Goal: Task Accomplishment & Management: Complete application form

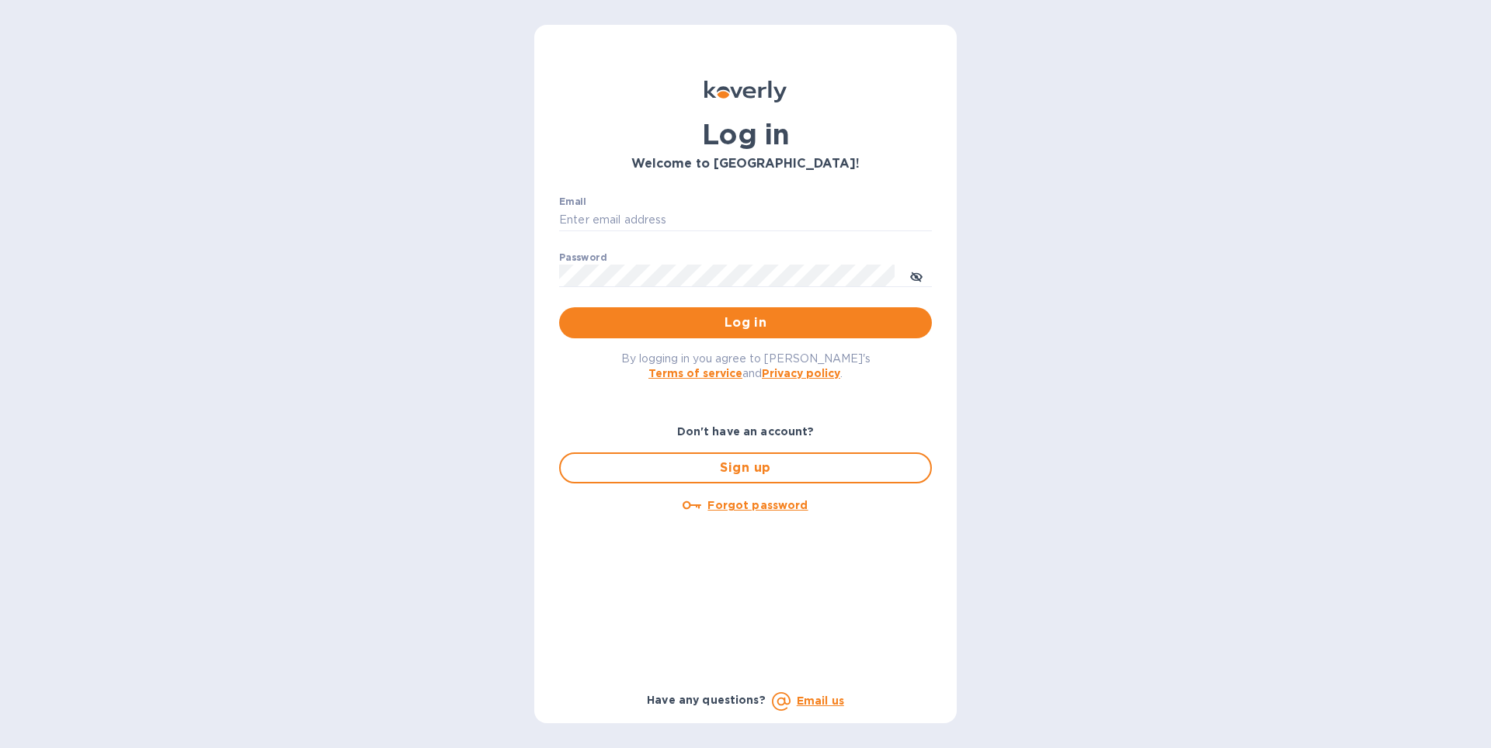
click at [1005, 363] on div "Log in Welcome to [GEOGRAPHIC_DATA]! Email ​ Password ​ Log in By logging in yo…" at bounding box center [745, 374] width 1491 height 748
click at [758, 467] on span "Sign up" at bounding box center [745, 468] width 345 height 19
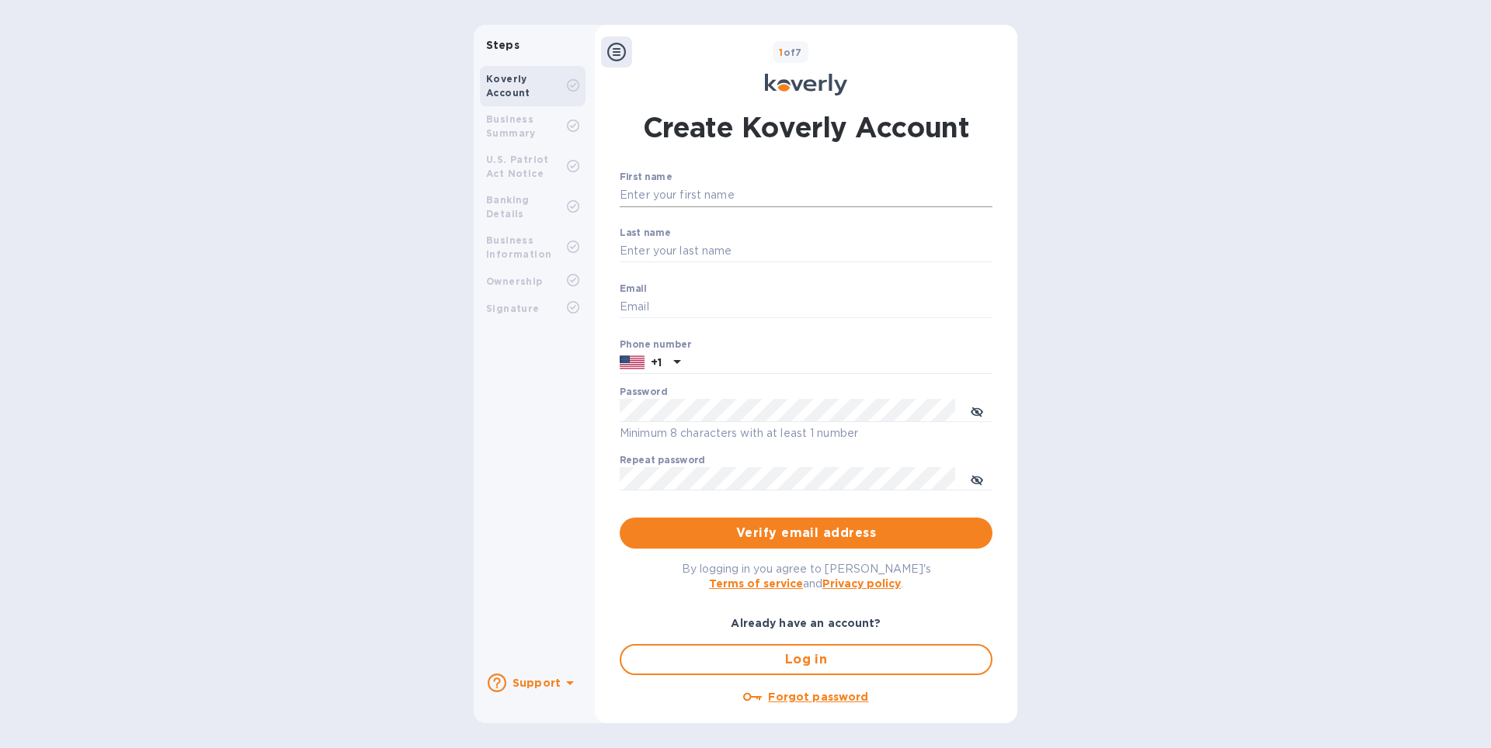
click at [676, 201] on input "First name" at bounding box center [806, 195] width 373 height 23
click at [793, 301] on input "Email" at bounding box center [806, 307] width 373 height 23
paste input "[EMAIL_ADDRESS][DOMAIN_NAME]"
click at [660, 310] on input "[EMAIL_ADDRESS][DOMAIN_NAME]" at bounding box center [806, 307] width 373 height 23
drag, startPoint x: 660, startPoint y: 310, endPoint x: 671, endPoint y: 295, distance: 18.3
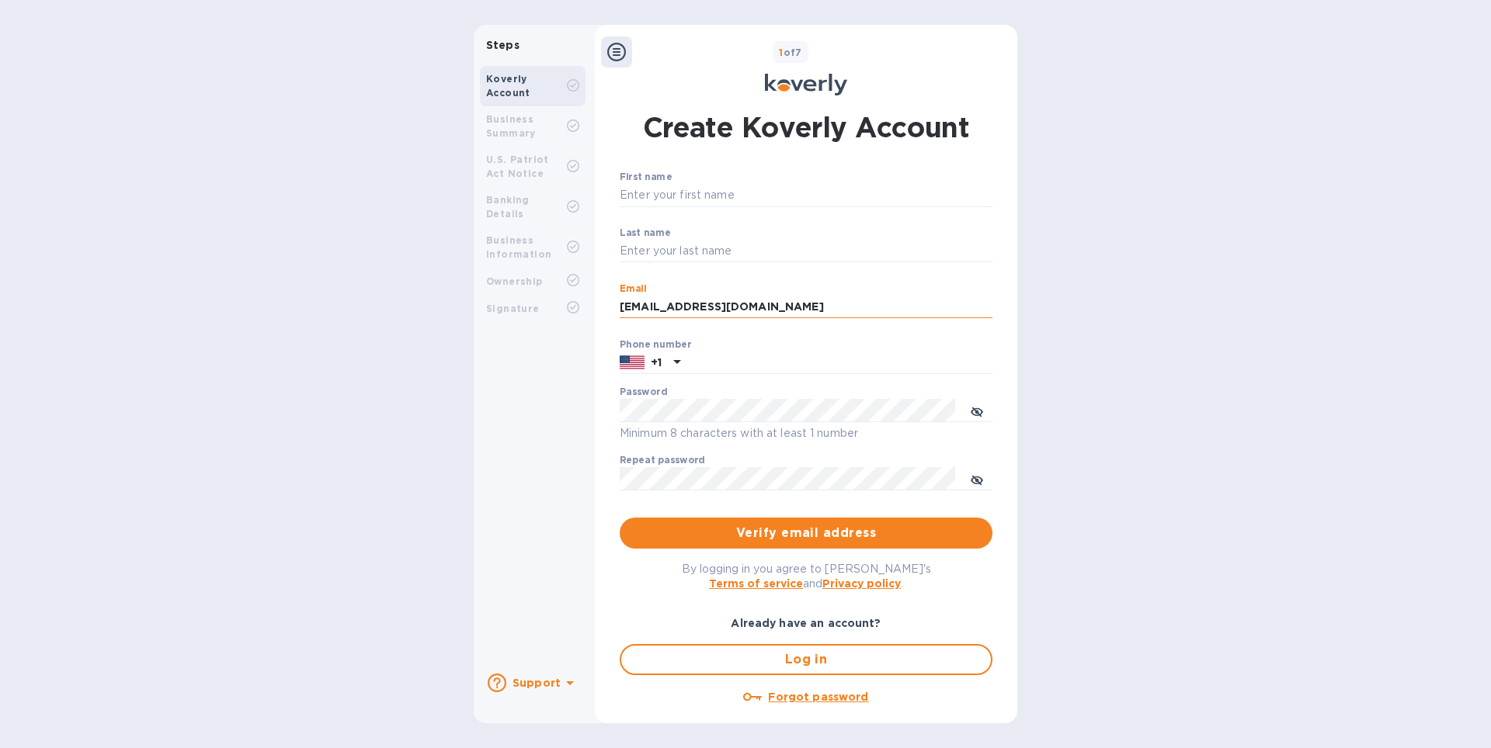
click at [661, 309] on input "[EMAIL_ADDRESS][DOMAIN_NAME]" at bounding box center [806, 307] width 373 height 23
type input "[EMAIL_ADDRESS][DOMAIN_NAME]"
click at [709, 261] on input "Last name" at bounding box center [806, 251] width 373 height 23
paste input "magentahomeless"
type input "magentahomeless"
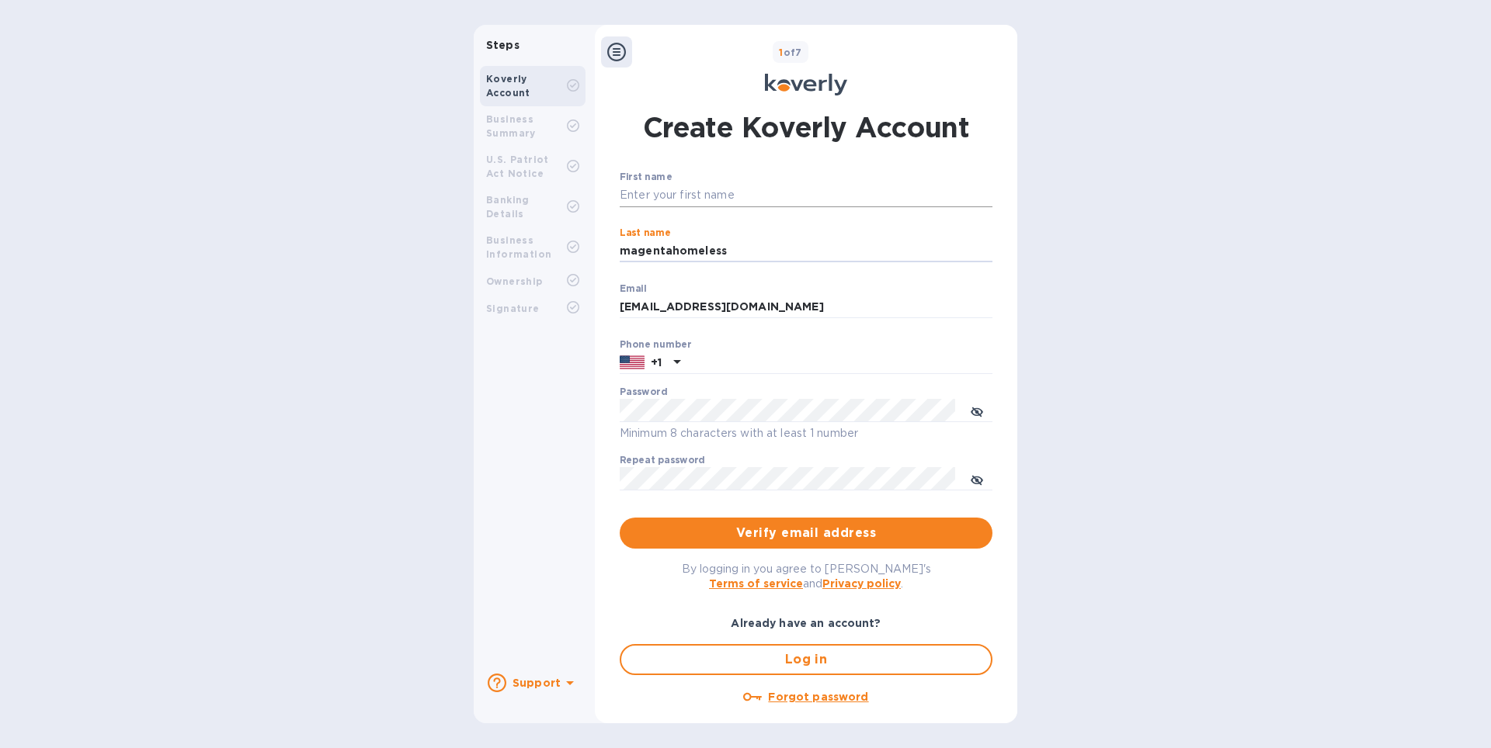
click at [721, 192] on input "First name" at bounding box center [806, 195] width 373 height 23
paste input "magentahomeless"
type input "magentahomeless"
click at [763, 370] on input "text" at bounding box center [839, 363] width 306 height 23
type input "4066082141"
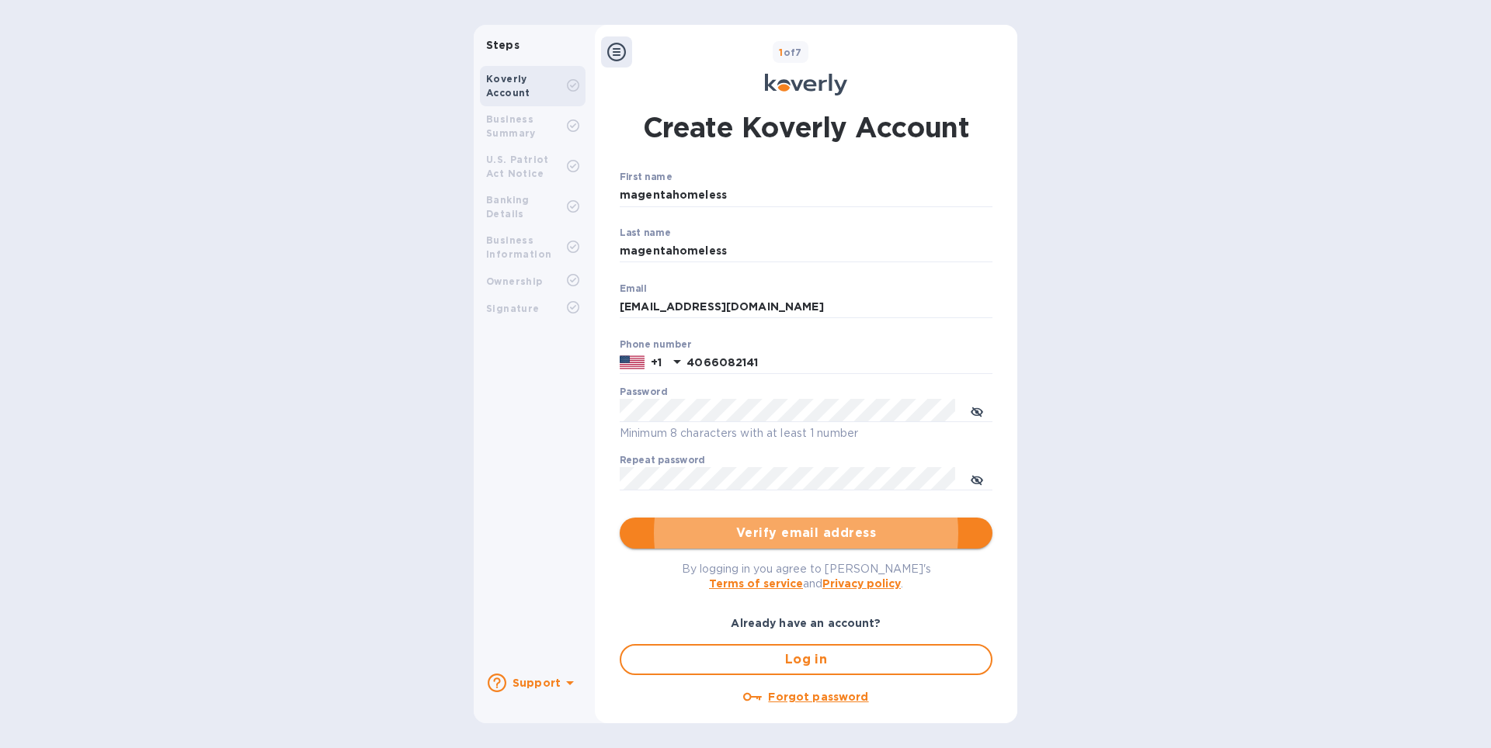
click at [901, 536] on span "Verify email address" at bounding box center [806, 533] width 348 height 19
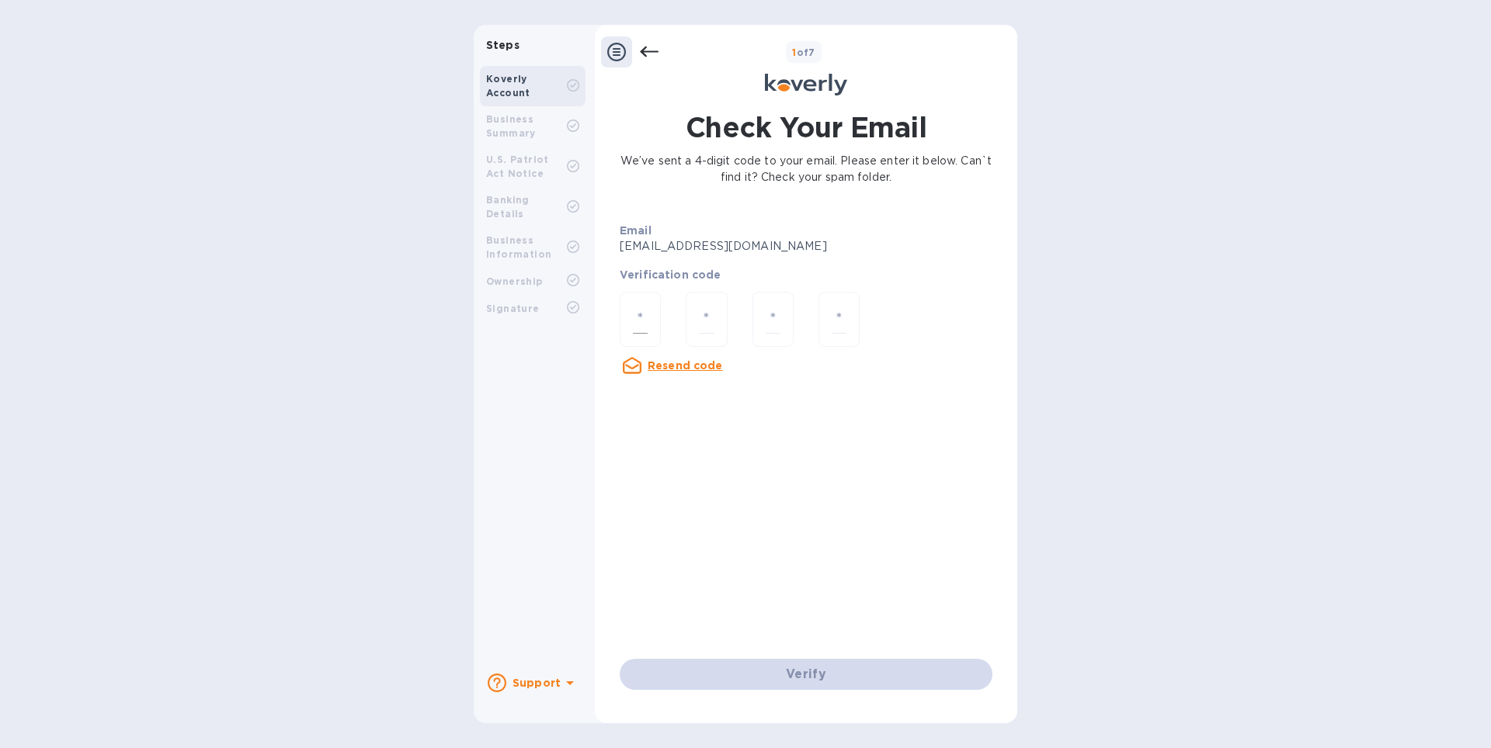
click at [638, 308] on input "number" at bounding box center [640, 319] width 15 height 29
paste input "4"
type input "4"
type input "3"
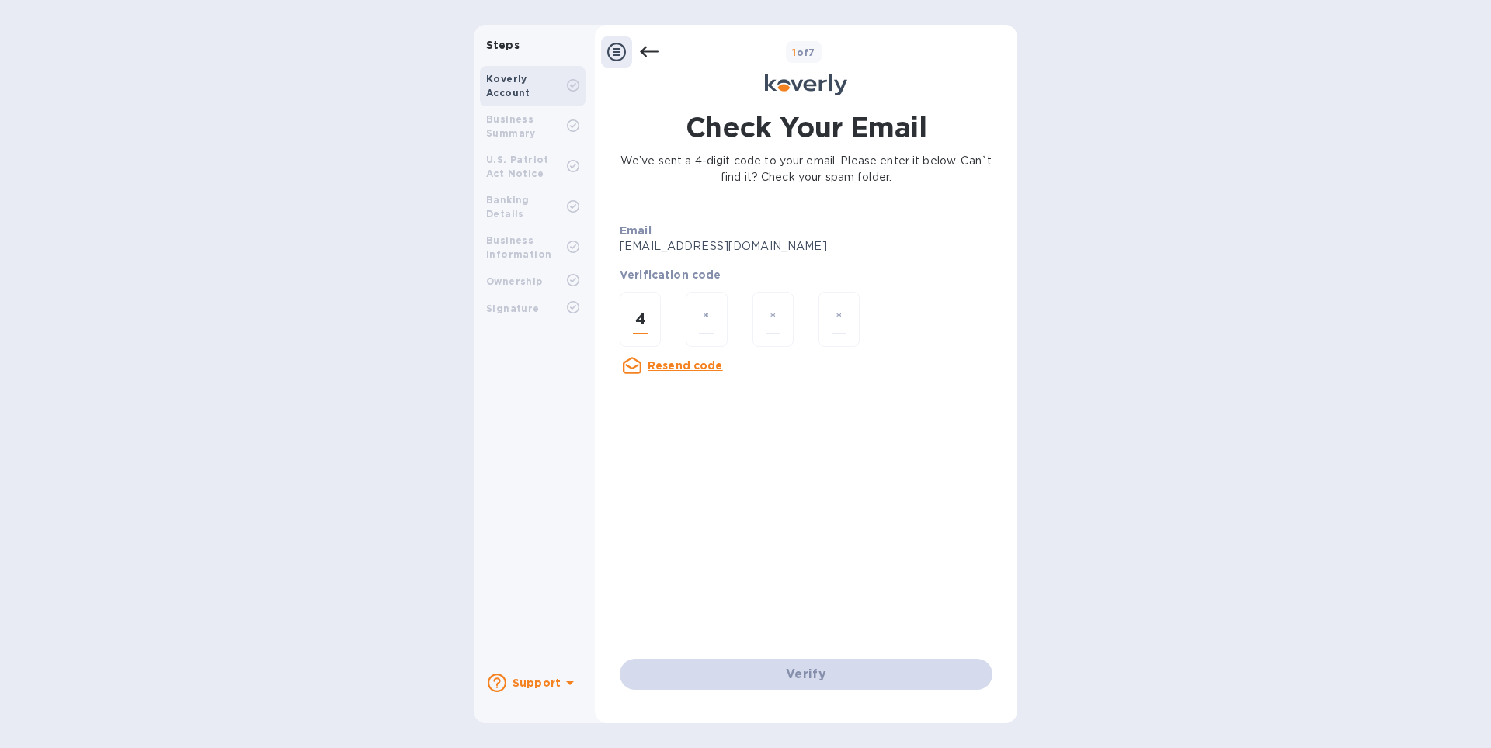
type input "3"
type input "5"
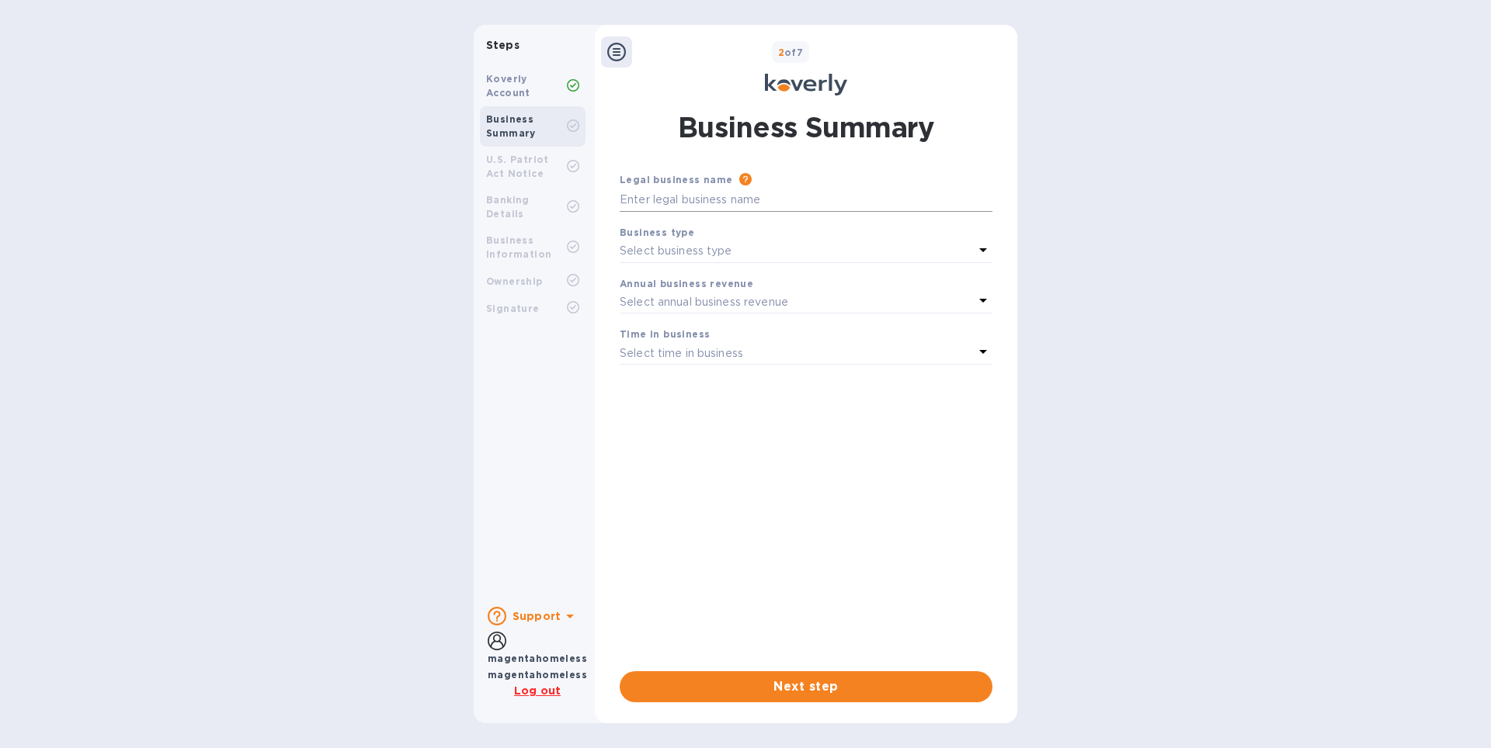
click at [717, 202] on input "text" at bounding box center [806, 200] width 373 height 23
paste input "4335"
type input "4335"
click at [747, 197] on input "text" at bounding box center [806, 200] width 373 height 23
paste input "magentahomeless"
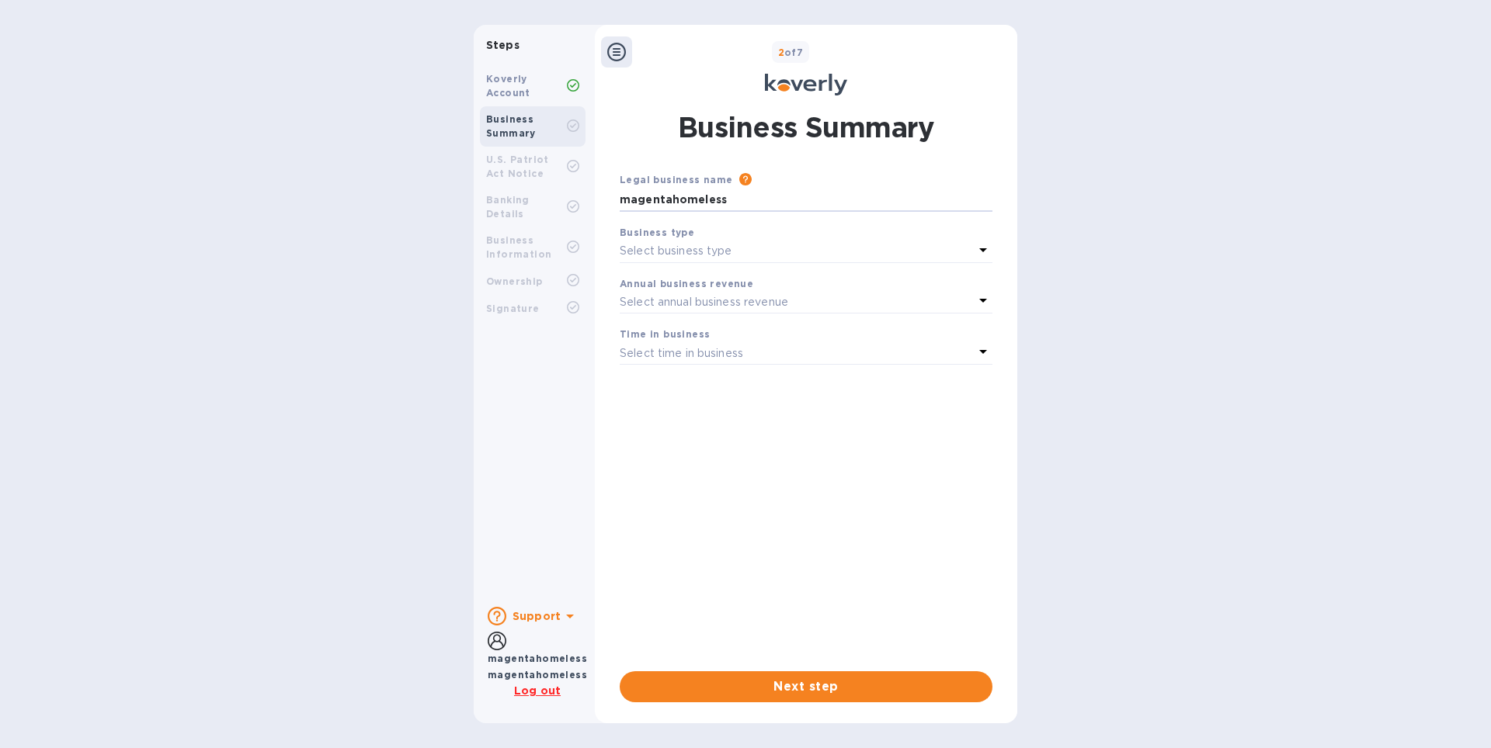
type input "magentahomeless"
click at [731, 247] on div "Select business type" at bounding box center [797, 252] width 354 height 22
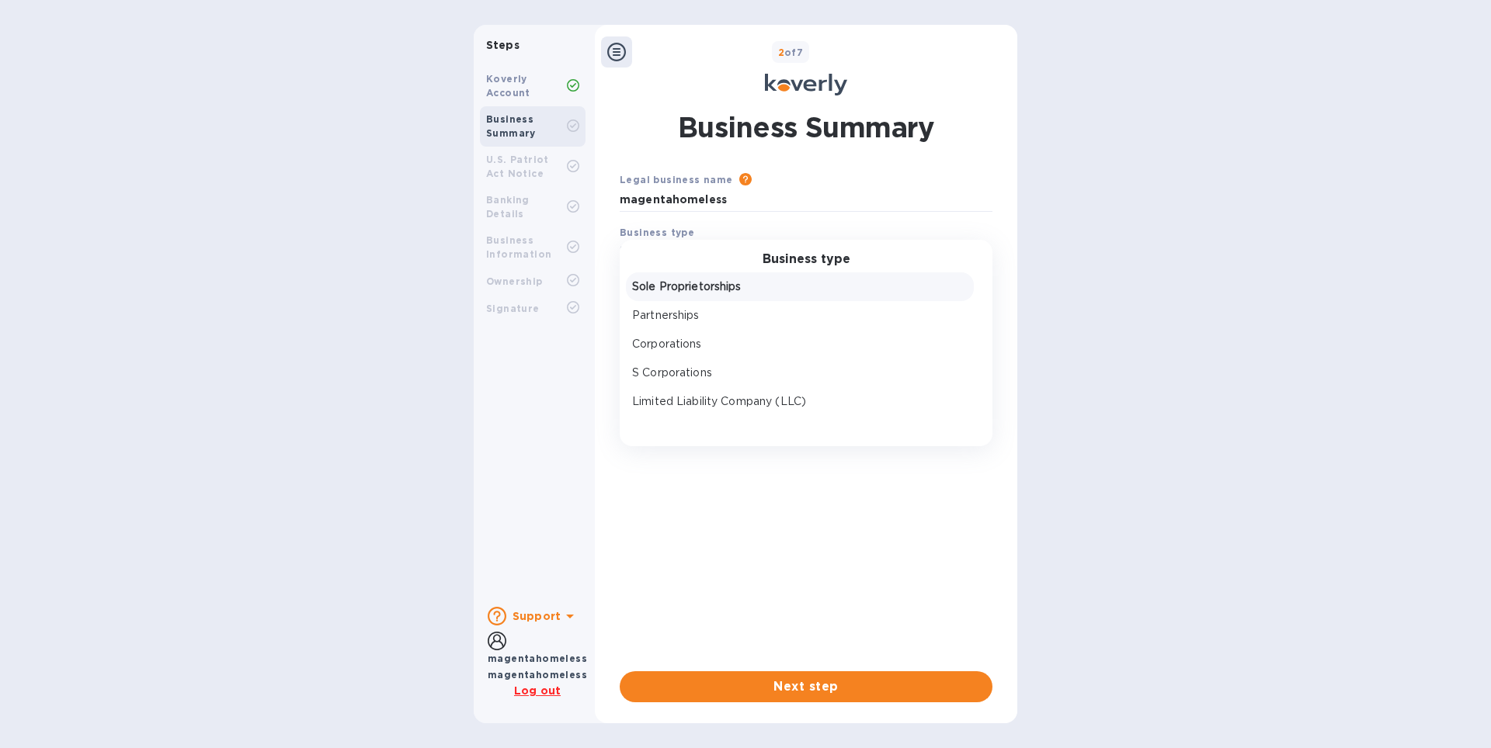
click at [709, 287] on p "Sole Proprietorships" at bounding box center [799, 287] width 335 height 16
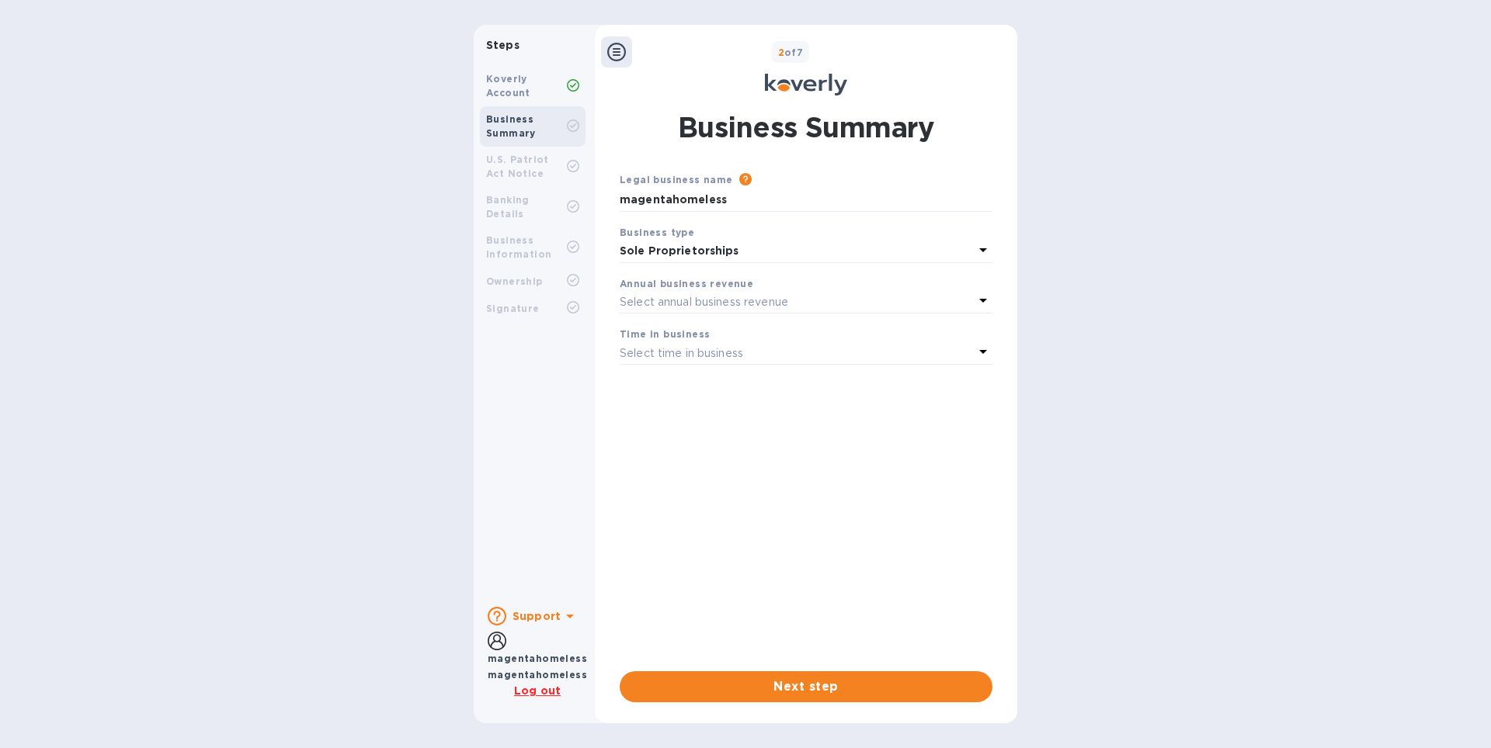
click at [694, 300] on p "Select annual business revenue" at bounding box center [704, 302] width 168 height 16
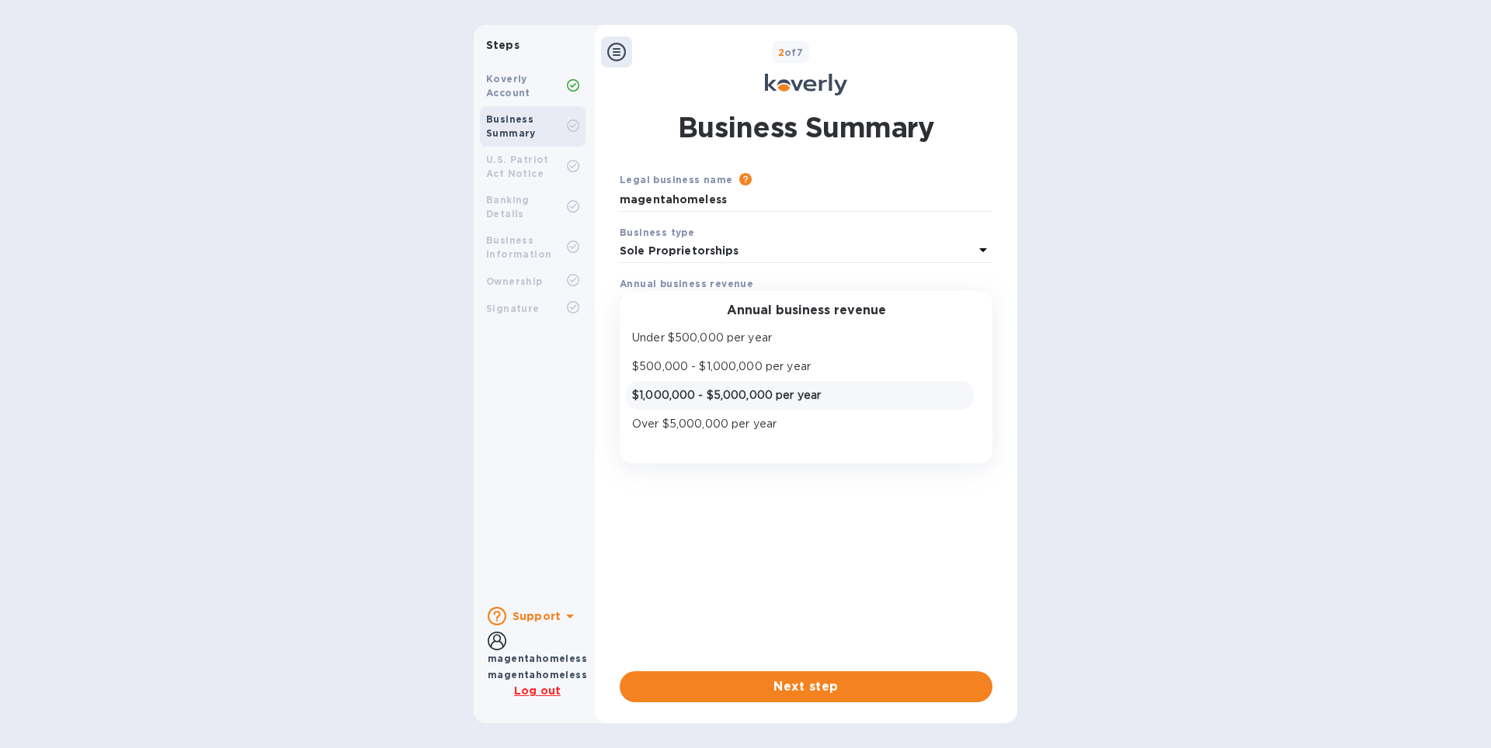
click at [699, 405] on div "$1,000,000 - $5,000,000 per year" at bounding box center [800, 395] width 342 height 23
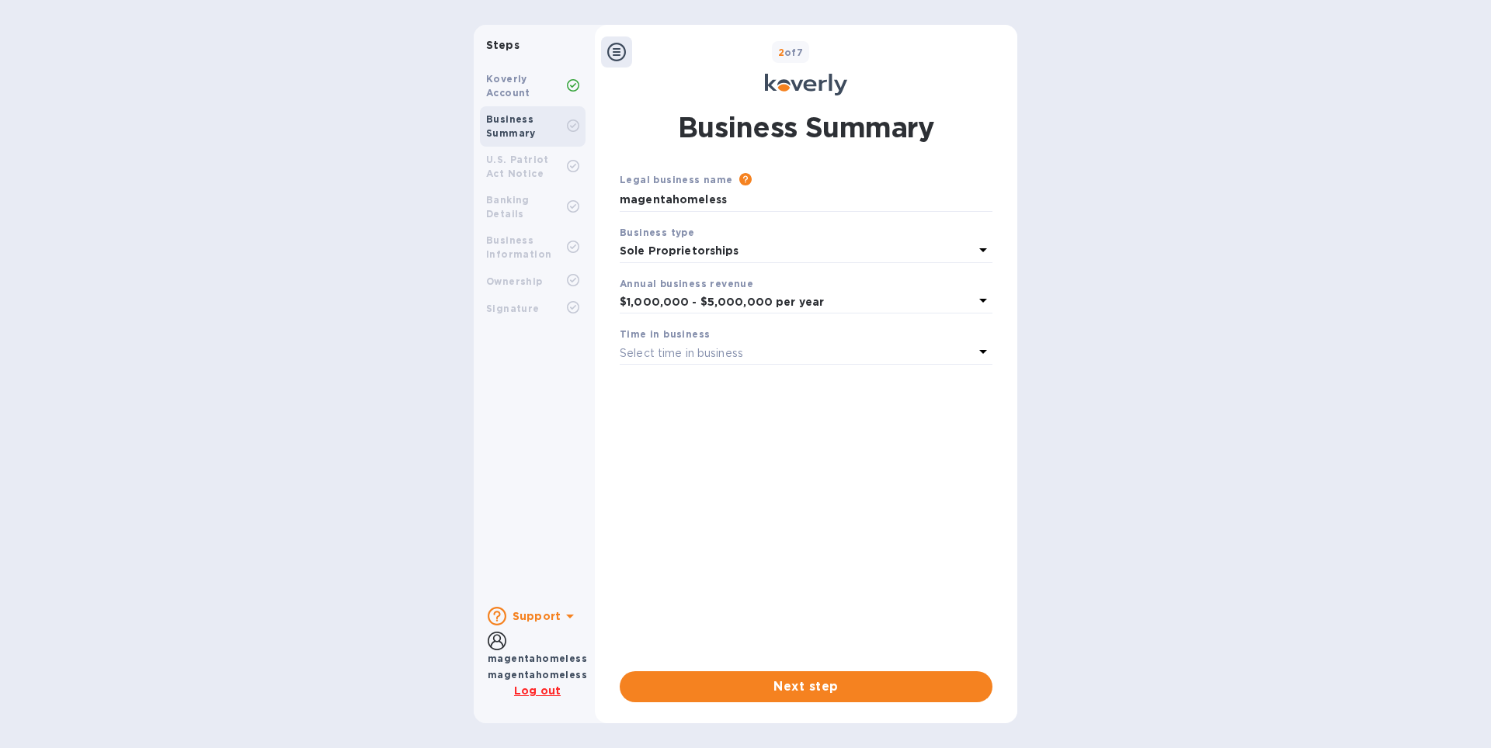
click at [721, 342] on div "Select time in business" at bounding box center [797, 353] width 354 height 22
click at [724, 408] on div "1 - 3 years" at bounding box center [800, 418] width 342 height 23
click at [830, 658] on div "Legal business name Please provide the legal name that appears on your SS-4 for…" at bounding box center [806, 437] width 373 height 531
click at [803, 686] on span "Next step" at bounding box center [806, 687] width 348 height 19
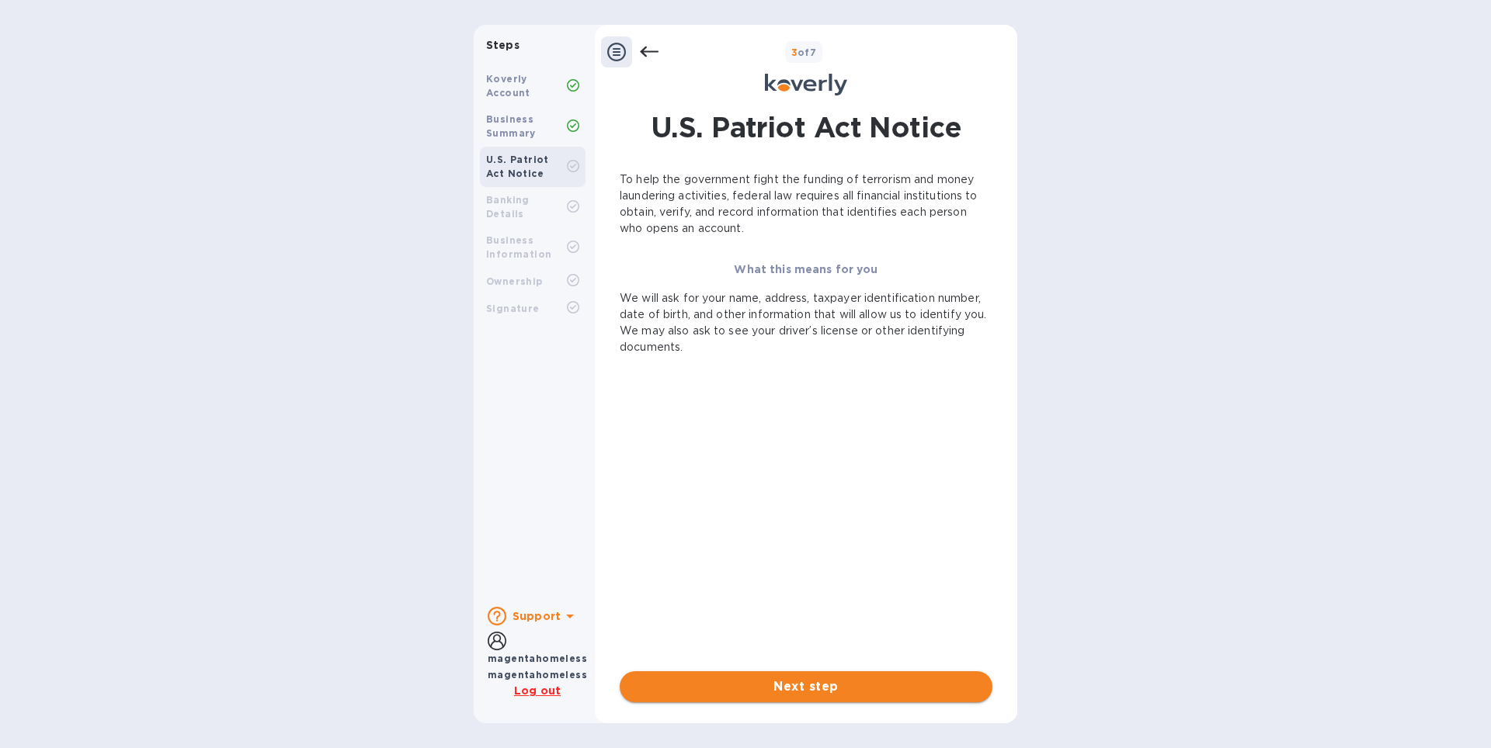
click at [854, 687] on span "Next step" at bounding box center [806, 687] width 348 height 19
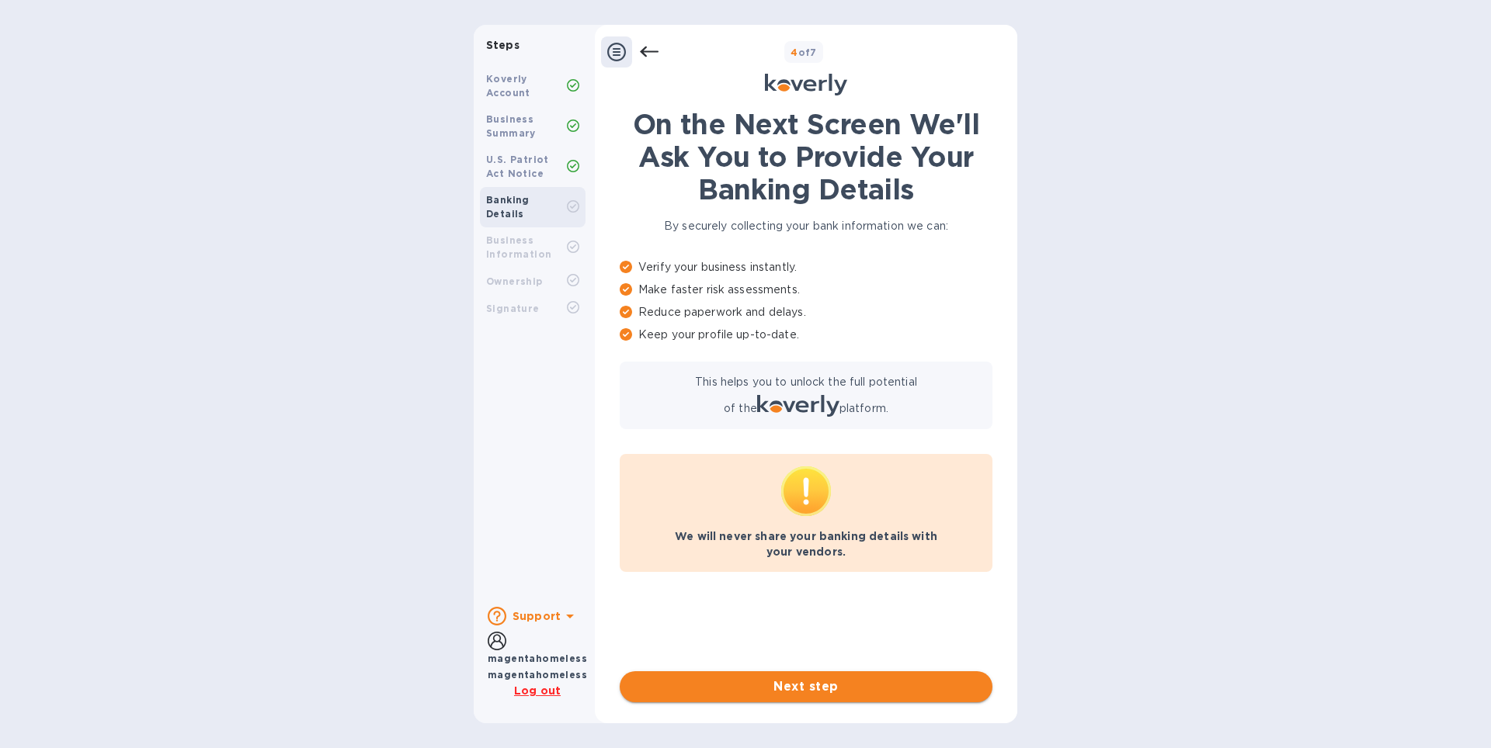
click at [854, 687] on span "Next step" at bounding box center [806, 687] width 348 height 19
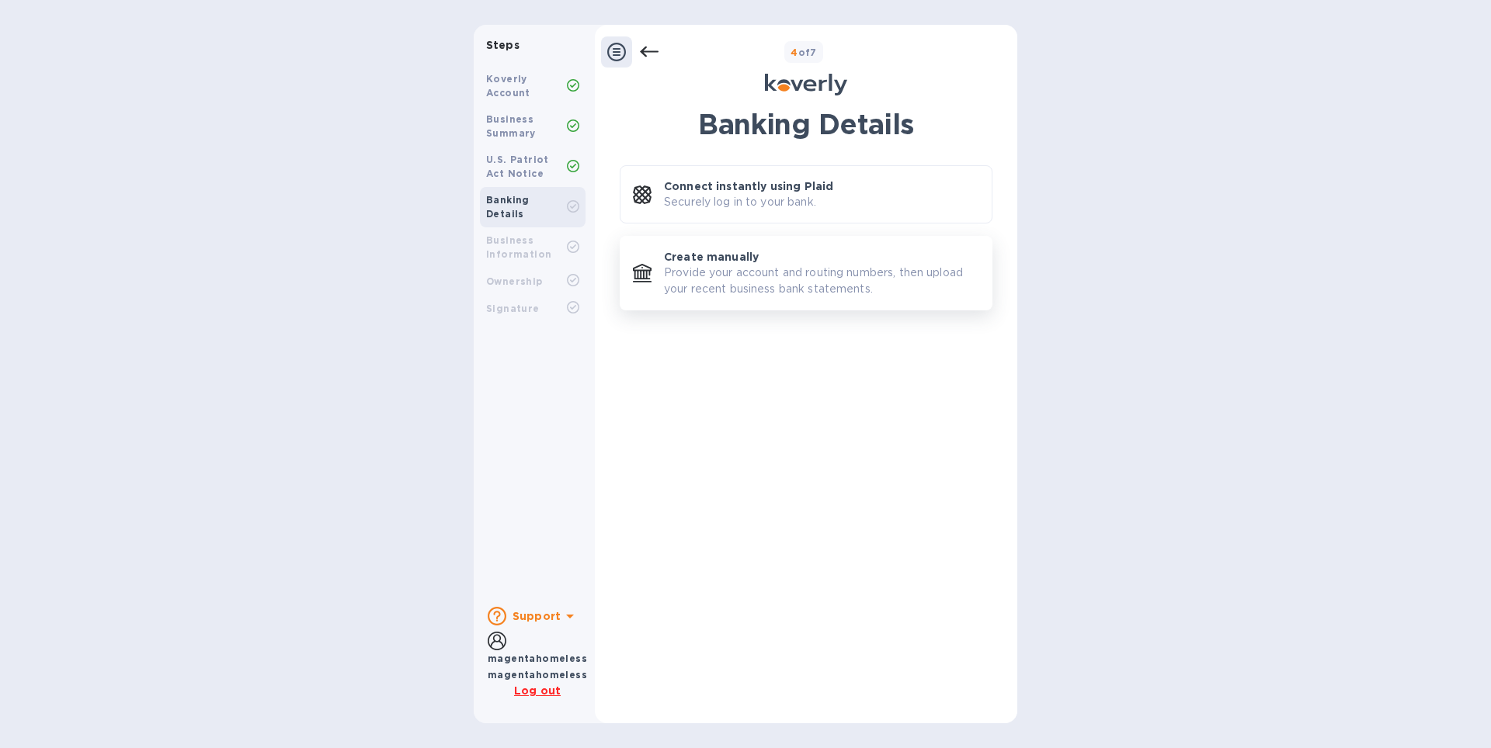
click at [767, 302] on button "Create manually Provide your account and routing numbers, then upload your rece…" at bounding box center [806, 273] width 373 height 75
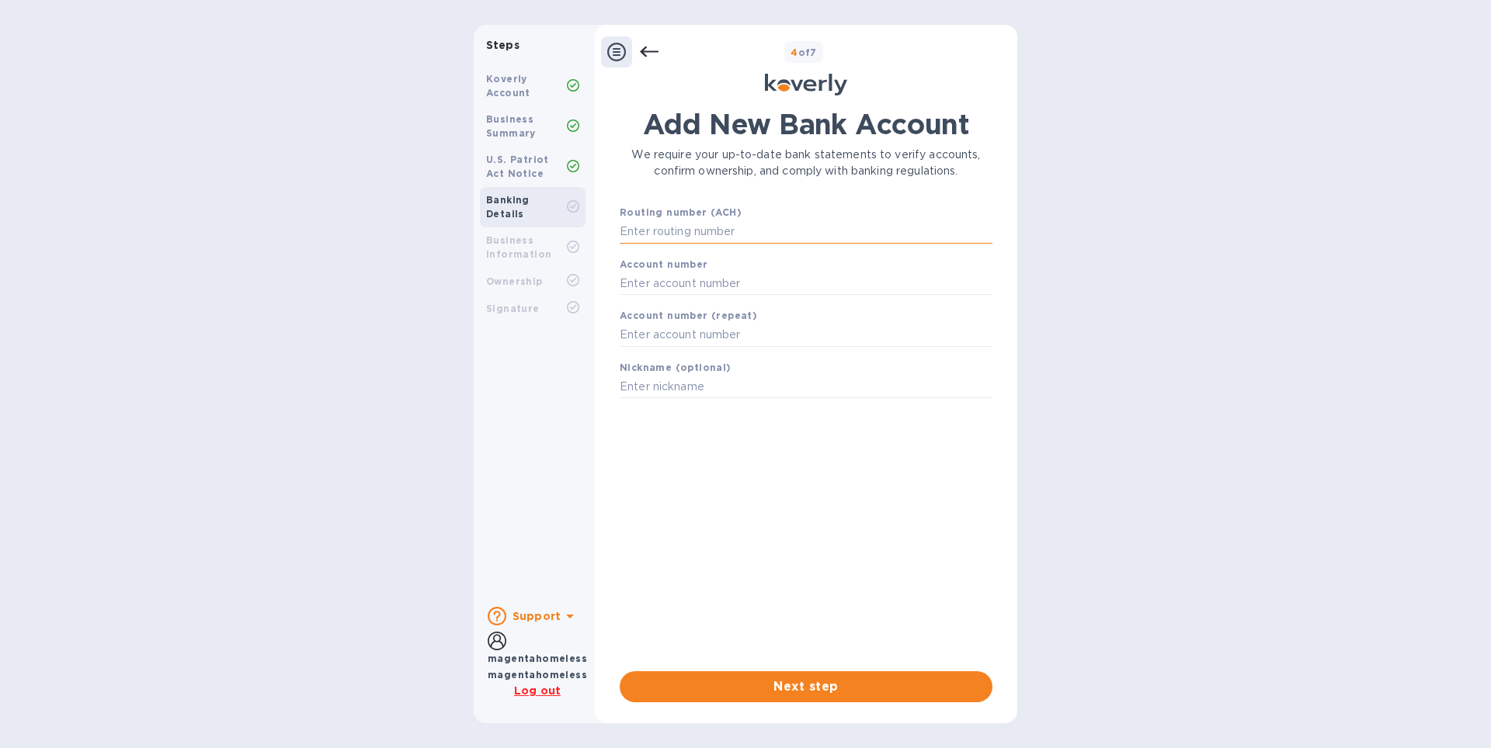
click at [734, 224] on input "text" at bounding box center [806, 232] width 373 height 23
paste input "magentahomeless"
type input "magentahomeless"
click at [724, 283] on input "text" at bounding box center [806, 283] width 373 height 23
paste input "magentahomeless"
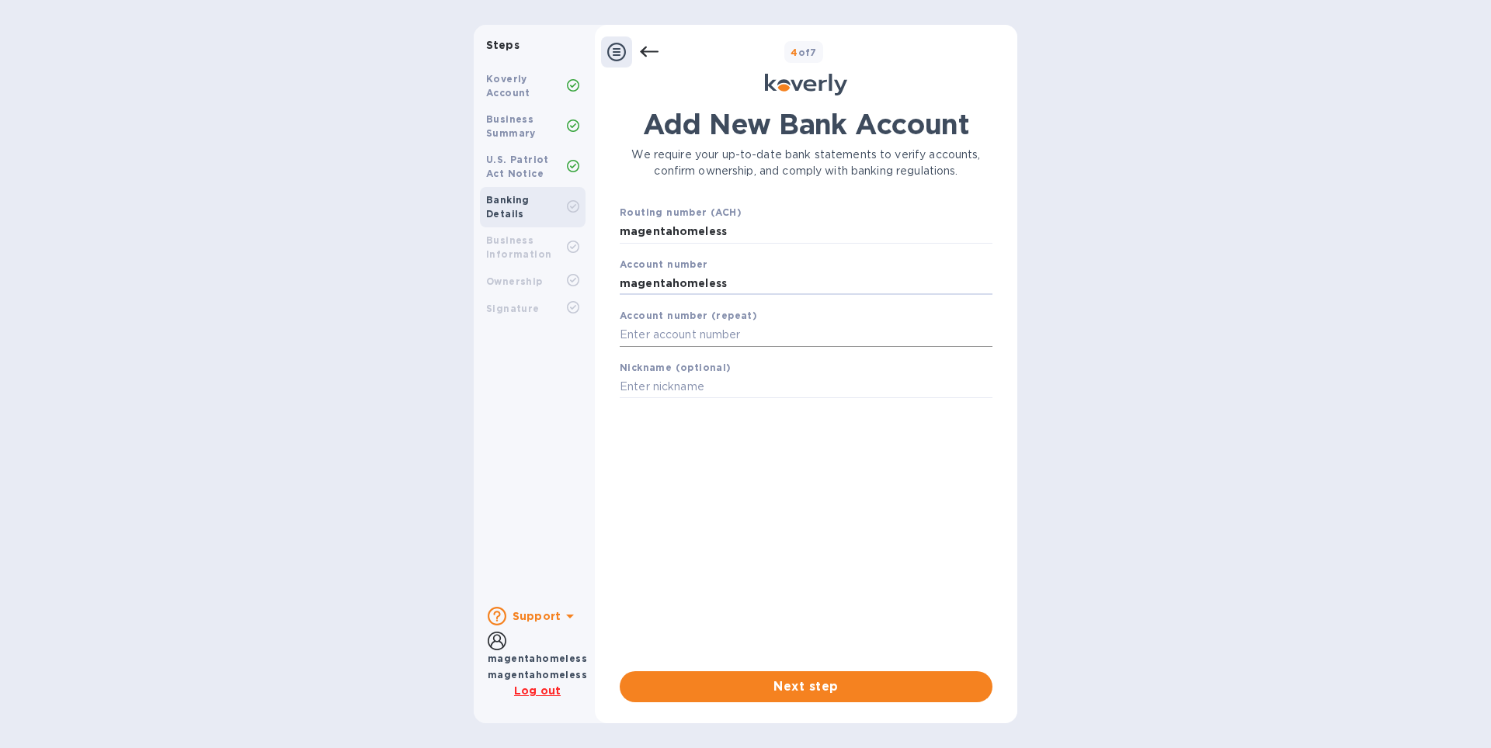
type input "magentahomeless"
click at [734, 332] on input "text" at bounding box center [806, 335] width 373 height 23
paste input "magentahomeless"
type input "magentahomeless"
click at [745, 373] on div "Nickname (optional)" at bounding box center [805, 379] width 385 height 52
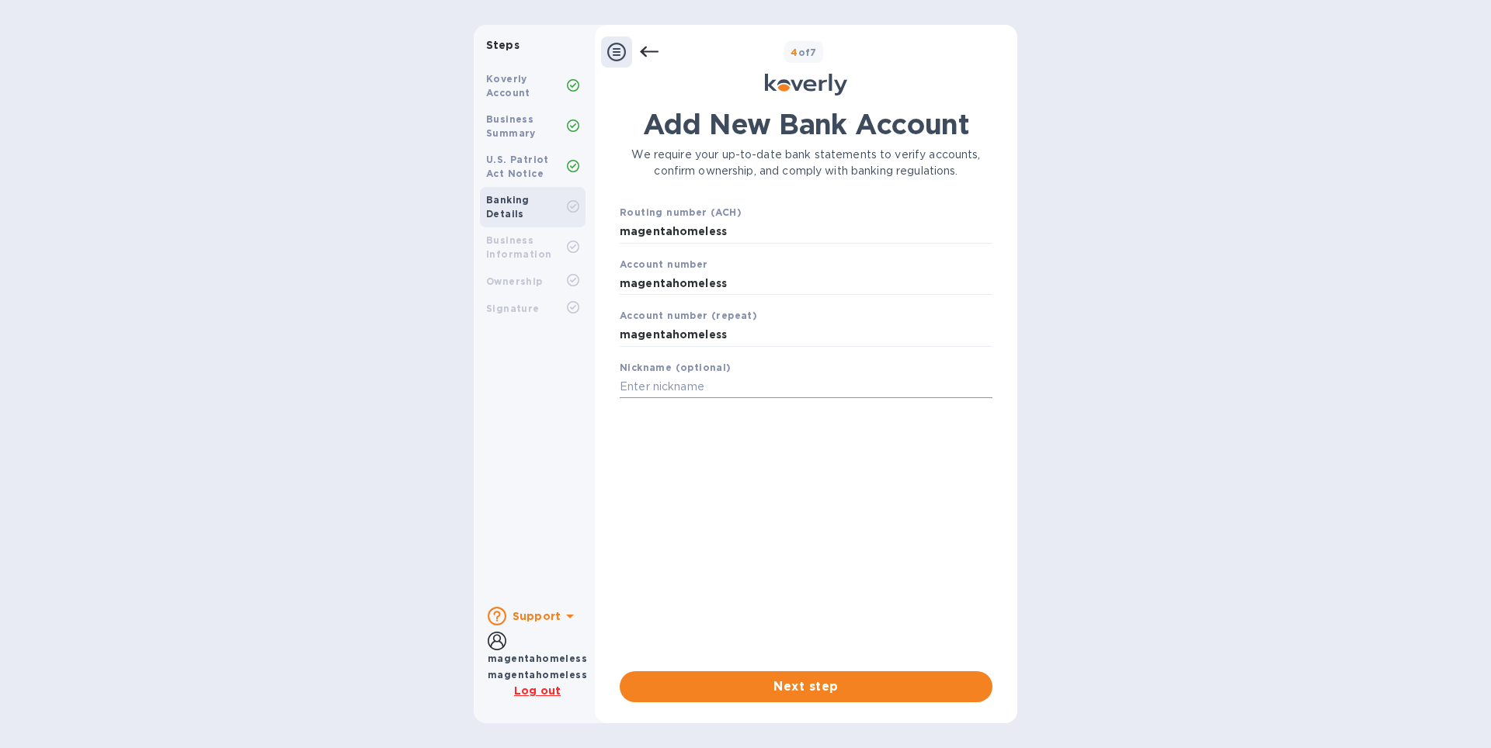
click at [780, 388] on input "text" at bounding box center [806, 387] width 373 height 23
paste input "magentahomeless"
type input "magentahomeless"
click at [816, 662] on div "Add New Bank Account We require your up-to-date bank statements to verify accou…" at bounding box center [806, 390] width 373 height 564
click at [807, 679] on span "Next step" at bounding box center [806, 687] width 348 height 19
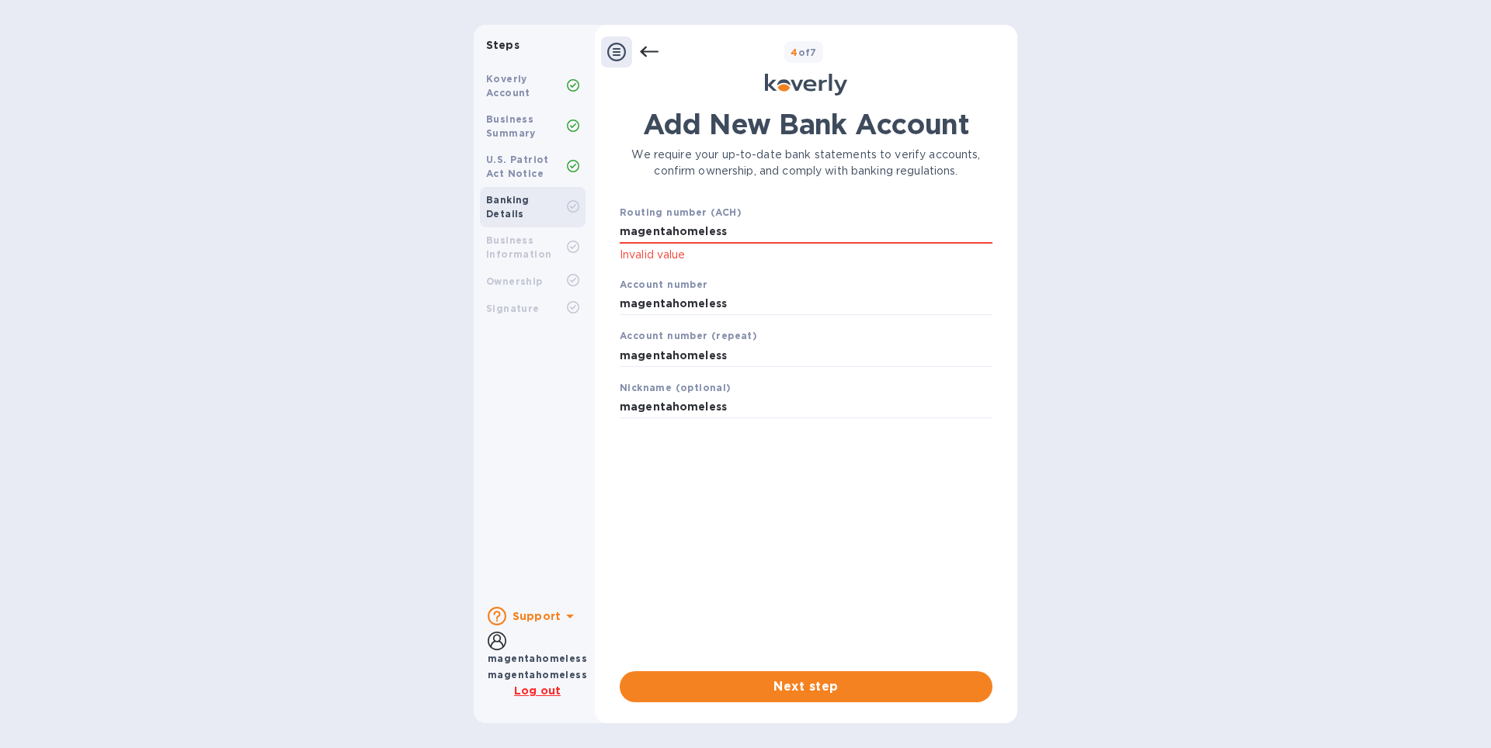
drag, startPoint x: 714, startPoint y: 235, endPoint x: 589, endPoint y: 233, distance: 125.0
click at [589, 233] on div "Steps Koverly Account Business Summary U.S. Patriot Act Notice Banking Details …" at bounding box center [745, 374] width 543 height 699
type input "111"
click at [870, 690] on span "Next step" at bounding box center [806, 687] width 348 height 19
click at [835, 218] on div "Routing number (ACH) 111 Invalid value" at bounding box center [805, 234] width 385 height 72
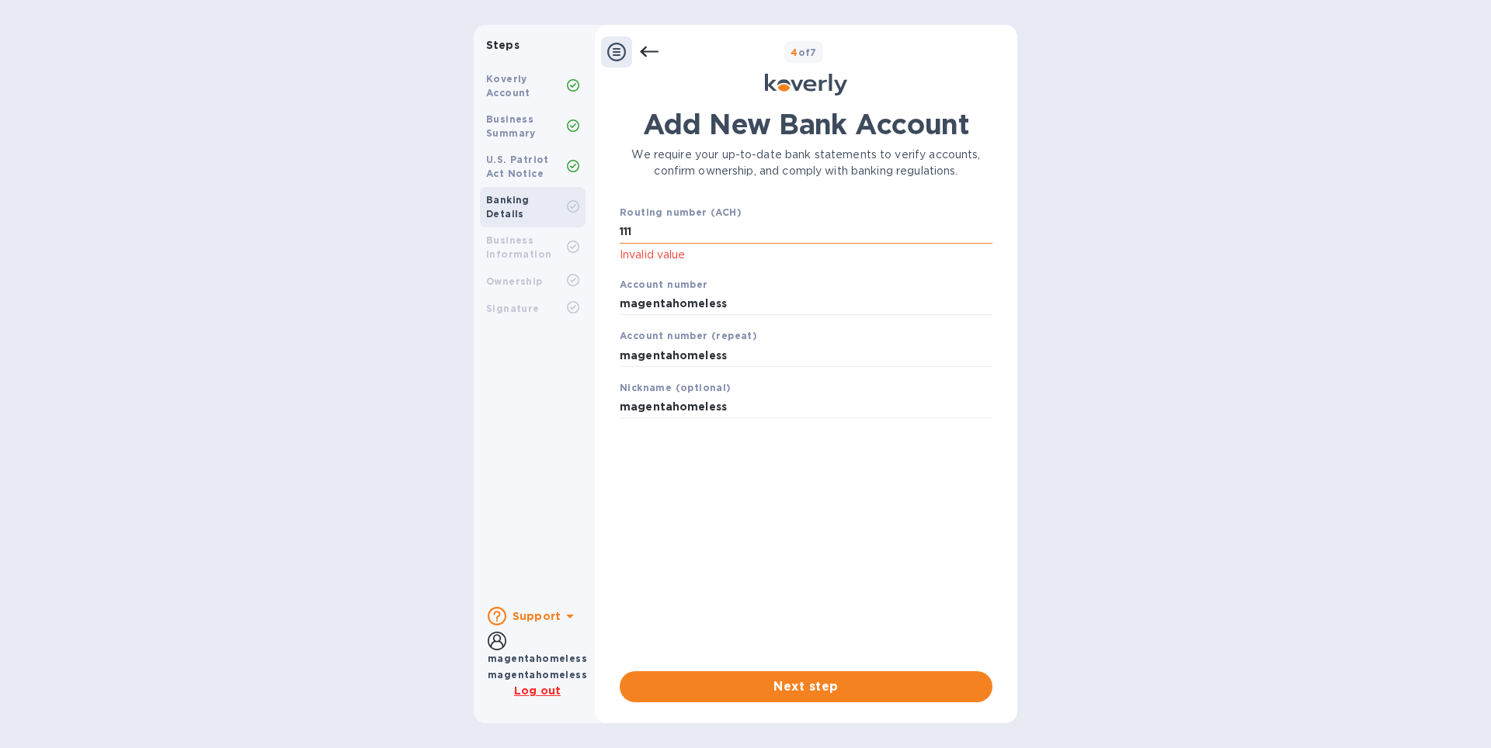
click at [838, 226] on input "111" at bounding box center [806, 232] width 373 height 23
click at [648, 46] on icon at bounding box center [649, 52] width 19 height 19
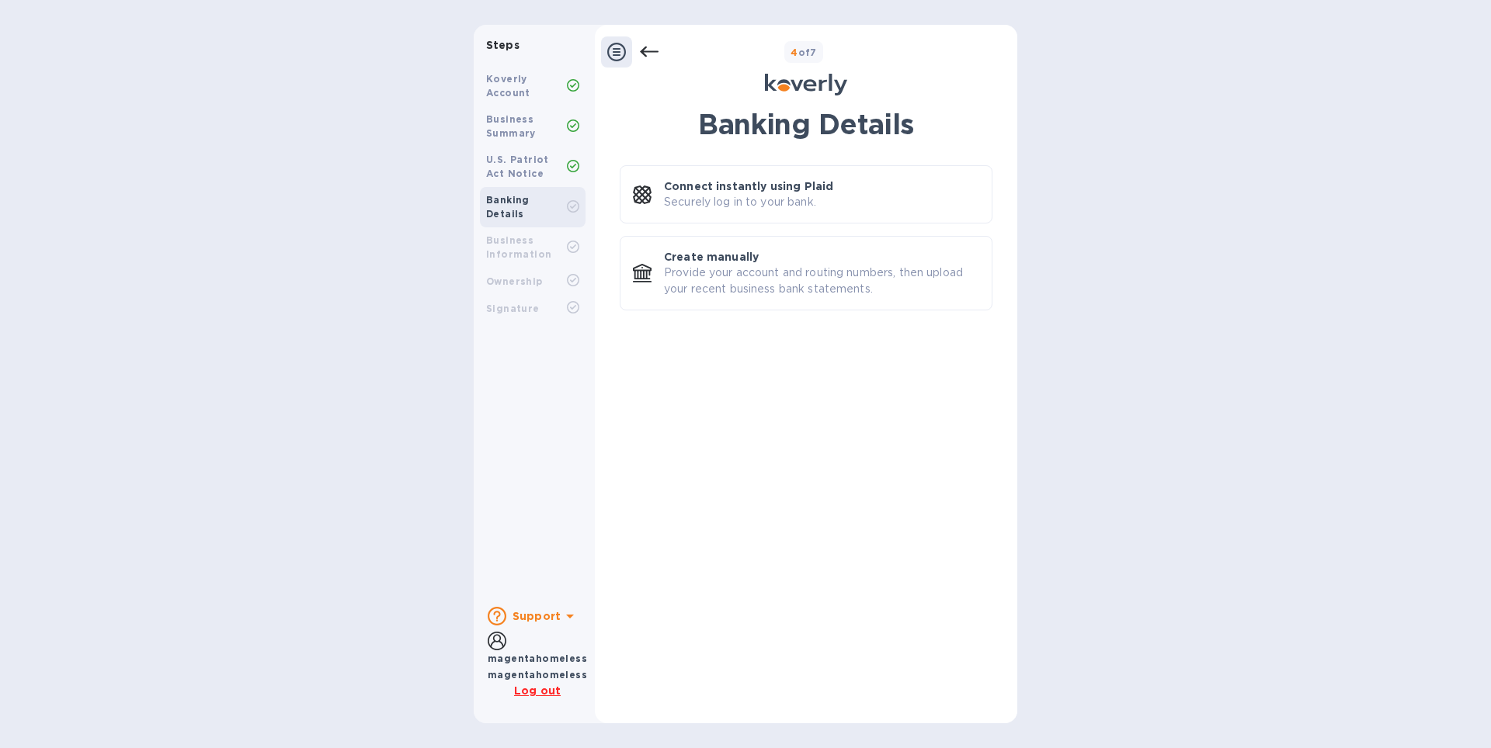
click at [547, 234] on div "Business Information" at bounding box center [526, 248] width 81 height 28
click at [569, 241] on icon at bounding box center [573, 247] width 12 height 12
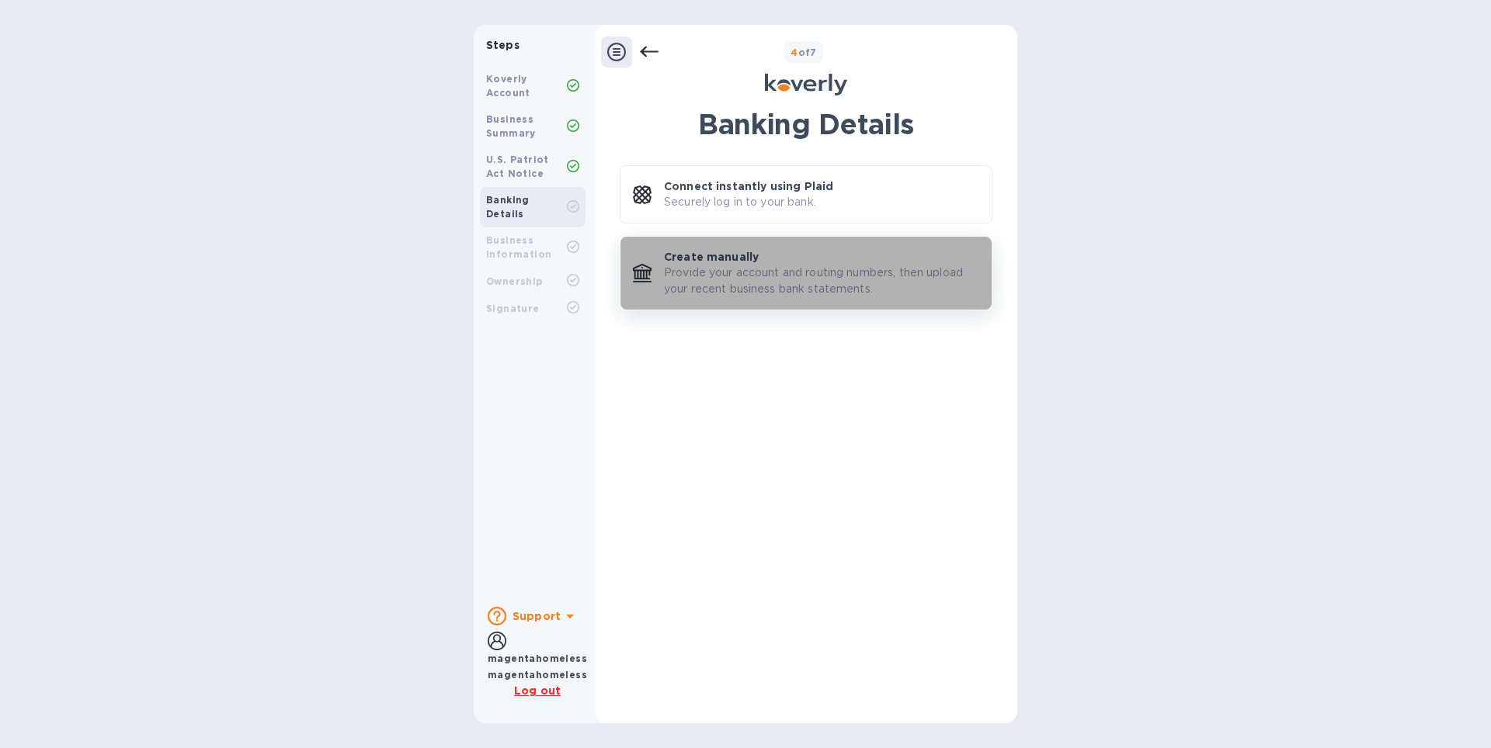
click at [818, 276] on p "Provide your account and routing numbers, then upload your recent business bank…" at bounding box center [821, 281] width 315 height 33
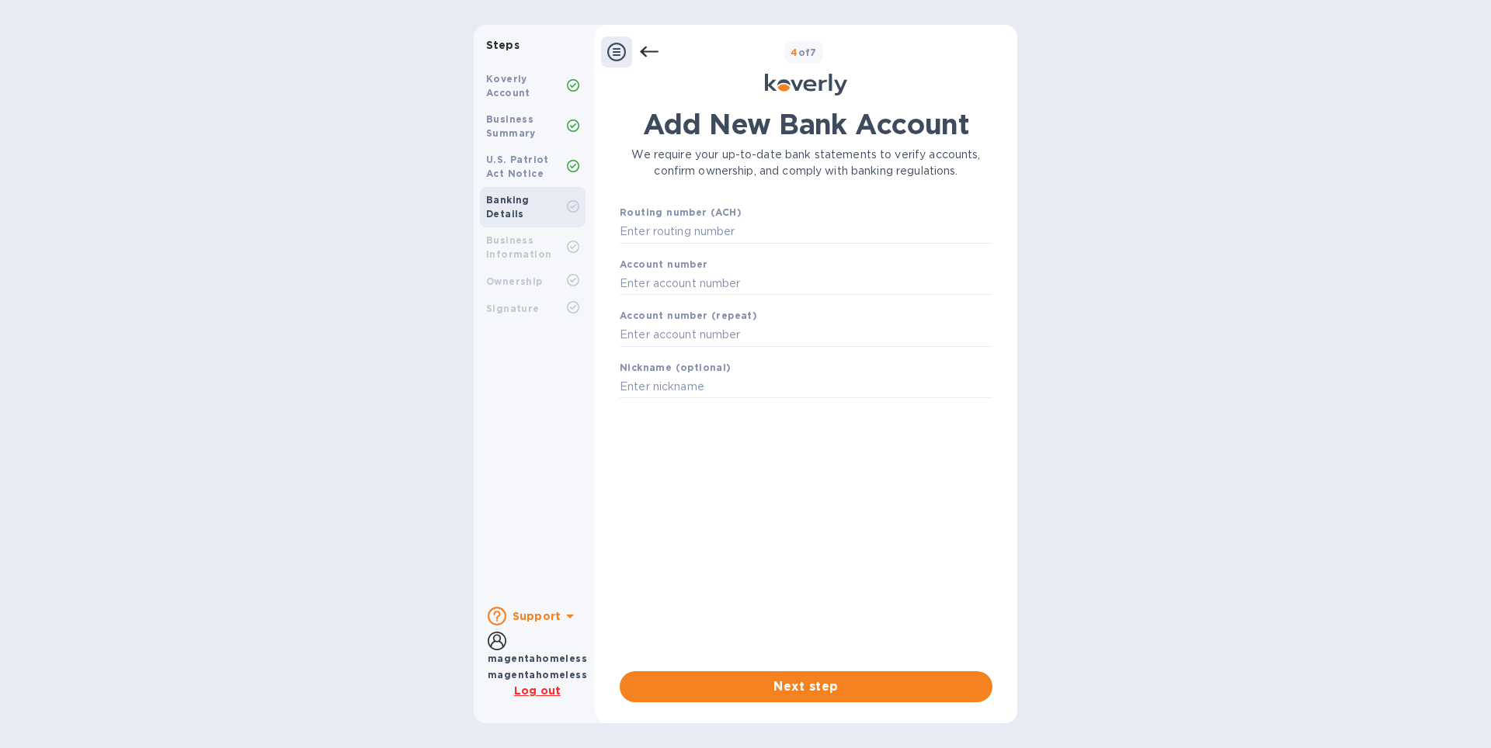
click at [495, 641] on icon at bounding box center [497, 641] width 19 height 19
click at [509, 40] on b "Steps" at bounding box center [502, 45] width 33 height 12
click at [634, 50] on div at bounding box center [629, 51] width 57 height 31
click at [620, 52] on icon at bounding box center [616, 52] width 19 height 19
